Goal: Information Seeking & Learning: Understand process/instructions

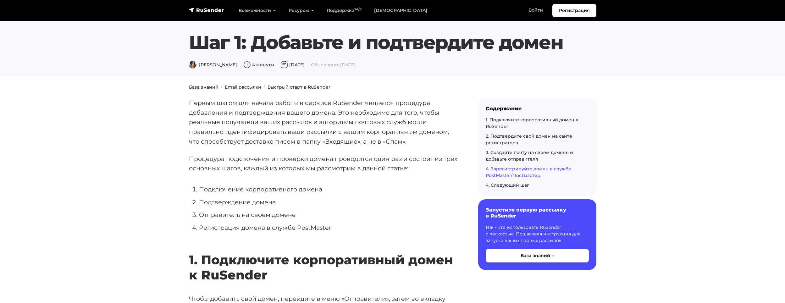
scroll to position [1854, 0]
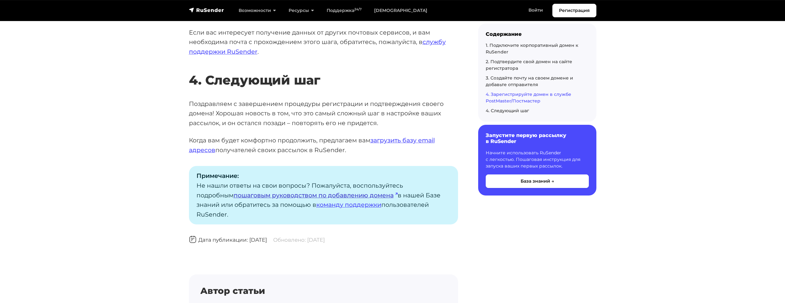
click at [268, 196] on link "пошаговым руководством по добавлению домена" at bounding box center [316, 195] width 164 height 8
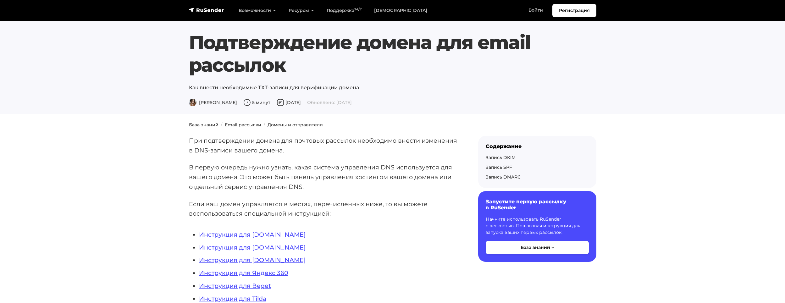
scroll to position [31, 0]
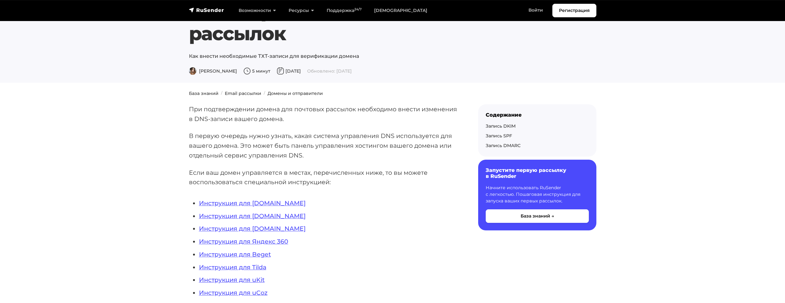
click at [265, 198] on li "Инструкция для REG.RU" at bounding box center [328, 203] width 259 height 10
click at [265, 203] on link "Инструкция для REG.RU" at bounding box center [252, 203] width 107 height 8
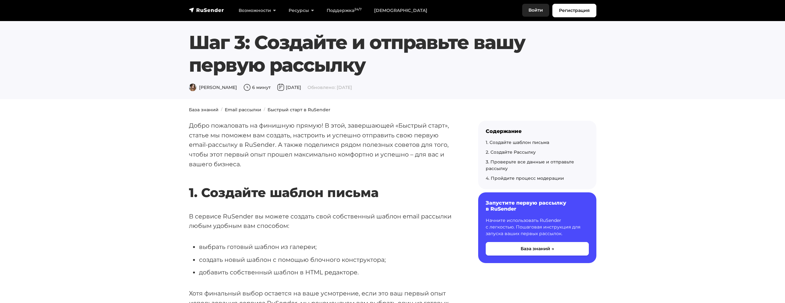
click at [531, 16] on link "Войти" at bounding box center [535, 10] width 27 height 13
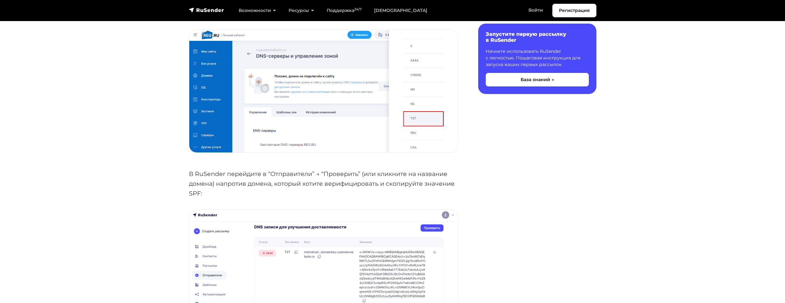
scroll to position [786, 0]
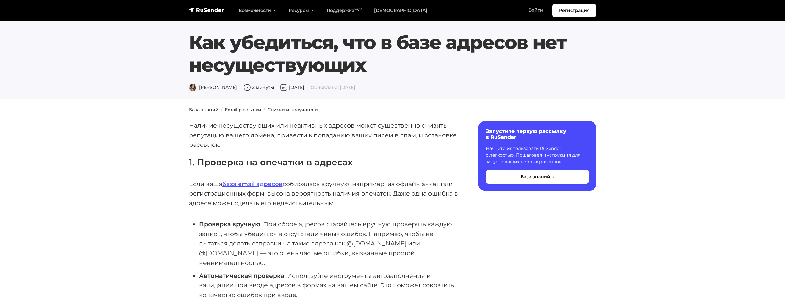
scroll to position [346, 0]
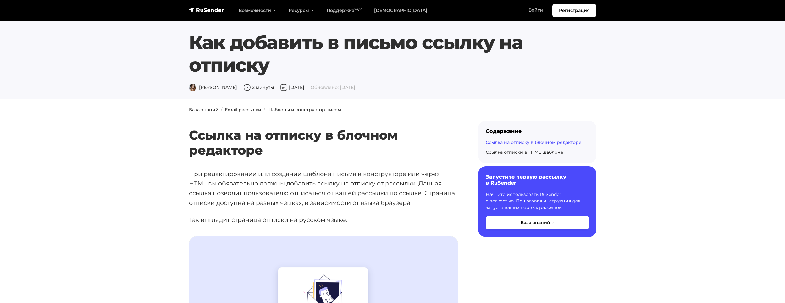
scroll to position [440, 0]
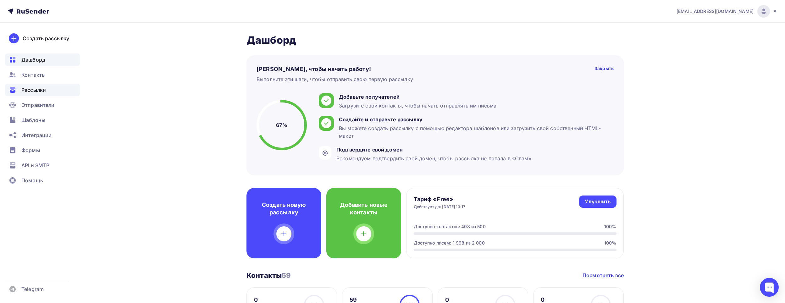
click at [39, 88] on span "Рассылки" at bounding box center [33, 90] width 25 height 8
